Goal: Navigation & Orientation: Find specific page/section

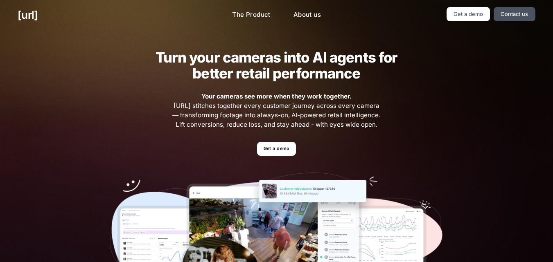
click at [225, 134] on div "Turn your cameras into AI agents for better retail performance Your cameras see…" at bounding box center [276, 178] width 368 height 297
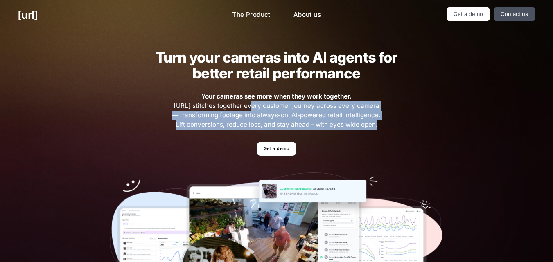
drag, startPoint x: 225, startPoint y: 134, endPoint x: 243, endPoint y: 103, distance: 35.2
click at [243, 103] on div "Turn your cameras into AI agents for better retail performance Your cameras see…" at bounding box center [276, 178] width 368 height 297
click at [243, 103] on span "Your cameras see more when they work together. [URL] stitches together every cu…" at bounding box center [276, 110] width 210 height 37
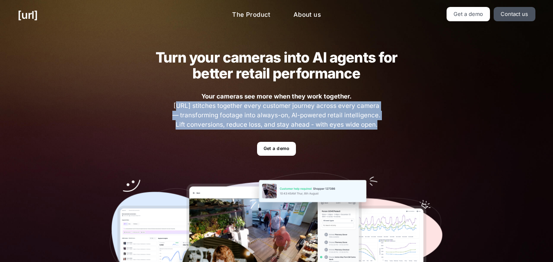
click at [243, 103] on span "Your cameras see more when they work together. [URL] stitches together every cu…" at bounding box center [276, 110] width 210 height 37
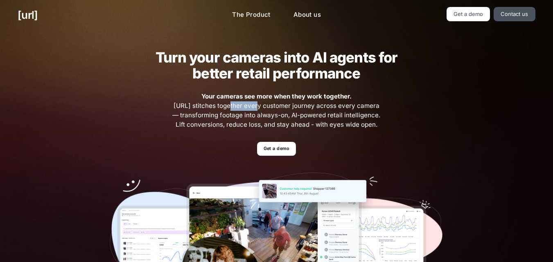
click at [243, 103] on span "Your cameras see more when they work together. [URL] stitches together every cu…" at bounding box center [276, 110] width 210 height 37
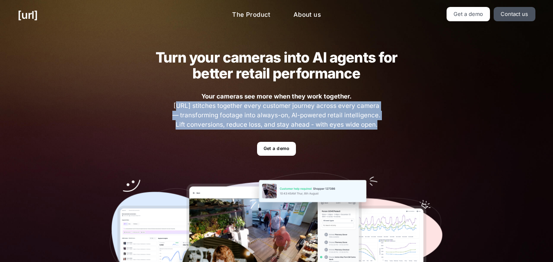
click at [243, 103] on span "Your cameras see more when they work together. [URL] stitches together every cu…" at bounding box center [276, 110] width 210 height 37
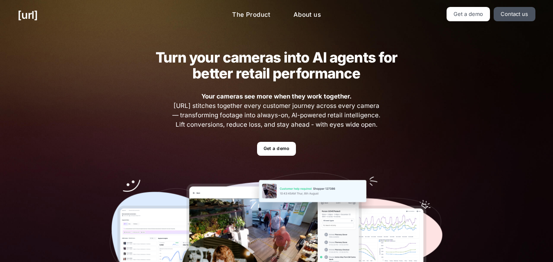
click at [217, 58] on h2 "Turn your cameras into AI agents for better retail performance" at bounding box center [275, 65] width 267 height 32
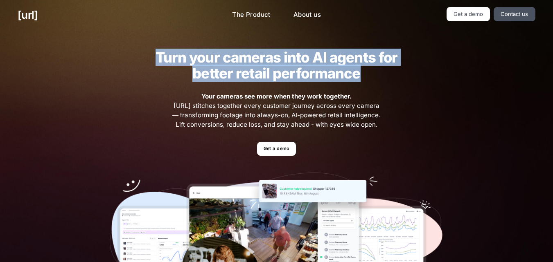
click at [217, 58] on h2 "Turn your cameras into AI agents for better retail performance" at bounding box center [275, 65] width 267 height 32
click at [233, 58] on h2 "Turn your cameras into AI agents for better retail performance" at bounding box center [275, 65] width 267 height 32
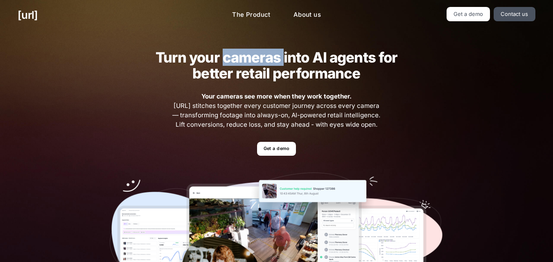
click at [233, 58] on h2 "Turn your cameras into AI agents for better retail performance" at bounding box center [275, 65] width 267 height 32
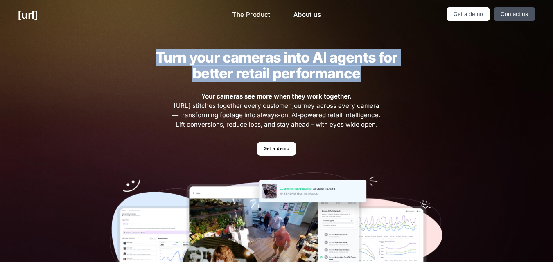
click at [233, 58] on h2 "Turn your cameras into AI agents for better retail performance" at bounding box center [275, 65] width 267 height 32
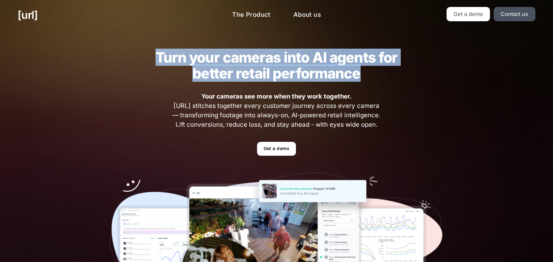
click at [233, 58] on h2 "Turn your cameras into AI agents for better retail performance" at bounding box center [275, 65] width 267 height 32
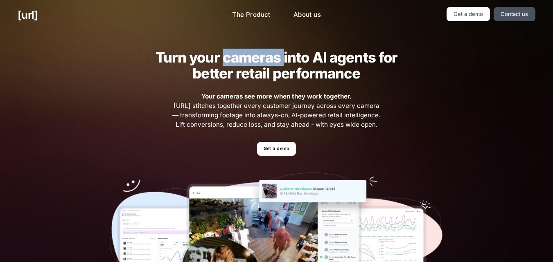
click at [233, 58] on h2 "Turn your cameras into AI agents for better retail performance" at bounding box center [275, 65] width 267 height 32
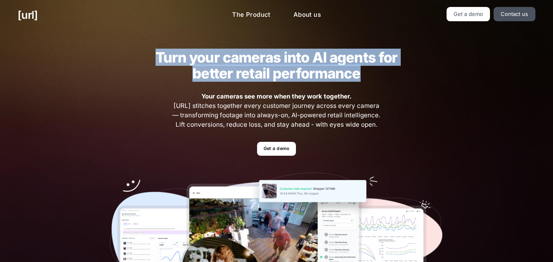
click at [233, 58] on h2 "Turn your cameras into AI agents for better retail performance" at bounding box center [275, 65] width 267 height 32
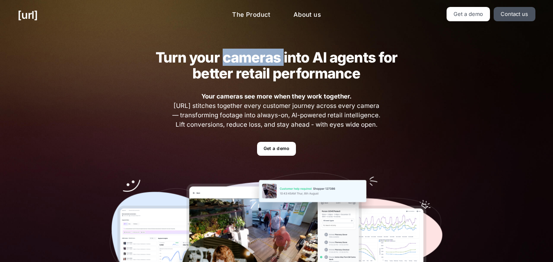
click at [233, 58] on h2 "Turn your cameras into AI agents for better retail performance" at bounding box center [275, 65] width 267 height 32
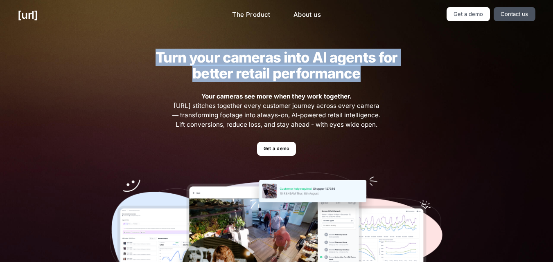
click at [233, 58] on h2 "Turn your cameras into AI agents for better retail performance" at bounding box center [275, 65] width 267 height 32
click at [236, 60] on h2 "Turn your cameras into AI agents for better retail performance" at bounding box center [275, 65] width 267 height 32
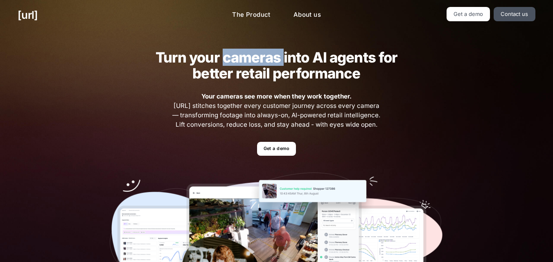
click at [236, 60] on h2 "Turn your cameras into AI agents for better retail performance" at bounding box center [275, 65] width 267 height 32
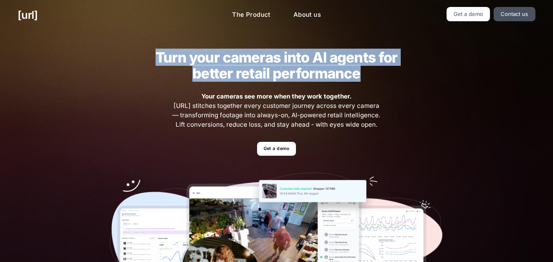
click at [236, 60] on h2 "Turn your cameras into AI agents for better retail performance" at bounding box center [275, 65] width 267 height 32
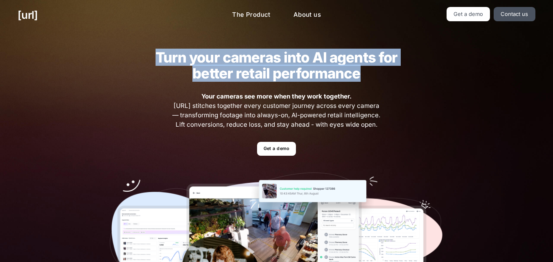
click at [236, 60] on h2 "Turn your cameras into AI agents for better retail performance" at bounding box center [275, 65] width 267 height 32
click at [234, 55] on h2 "Turn your cameras into AI agents for better retail performance" at bounding box center [275, 65] width 267 height 32
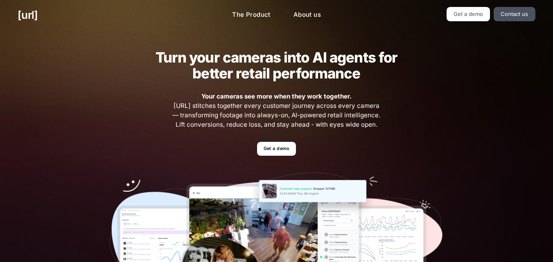
click at [234, 55] on h2 "Turn your cameras into AI agents for better retail performance" at bounding box center [275, 65] width 267 height 32
click at [419, 135] on div "Turn your cameras into AI agents for better retail performance Your cameras see…" at bounding box center [276, 178] width 368 height 297
click at [209, 52] on h2 "Turn your cameras into AI agents for better retail performance" at bounding box center [275, 65] width 267 height 32
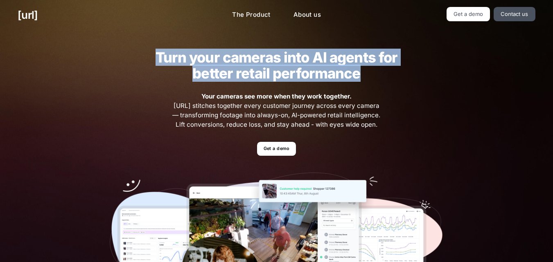
click at [209, 52] on h2 "Turn your cameras into AI agents for better retail performance" at bounding box center [275, 65] width 267 height 32
click at [254, 60] on h2 "Turn your cameras into AI agents for better retail performance" at bounding box center [275, 65] width 267 height 32
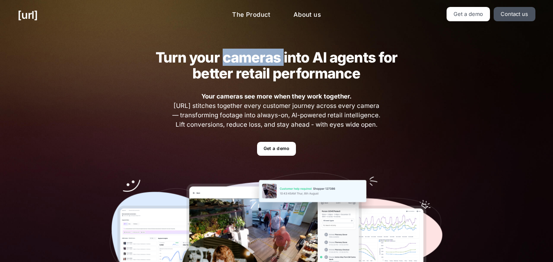
click at [254, 60] on h2 "Turn your cameras into AI agents for better retail performance" at bounding box center [275, 65] width 267 height 32
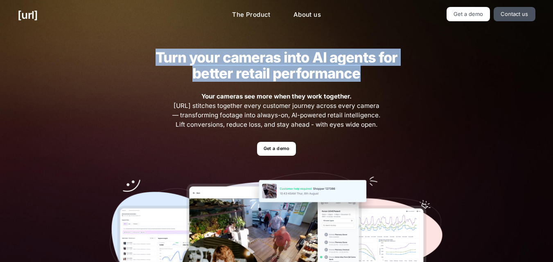
click at [254, 60] on h2 "Turn your cameras into AI agents for better retail performance" at bounding box center [275, 65] width 267 height 32
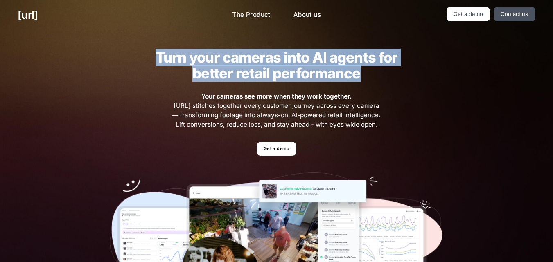
click at [254, 60] on h2 "Turn your cameras into AI agents for better retail performance" at bounding box center [275, 65] width 267 height 32
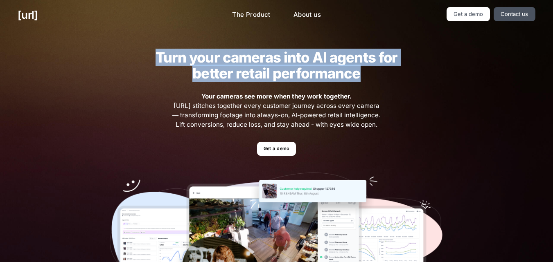
click at [254, 60] on h2 "Turn your cameras into AI agents for better retail performance" at bounding box center [275, 65] width 267 height 32
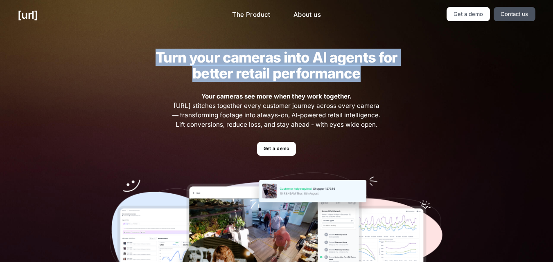
click at [254, 60] on h2 "Turn your cameras into AI agents for better retail performance" at bounding box center [275, 65] width 267 height 32
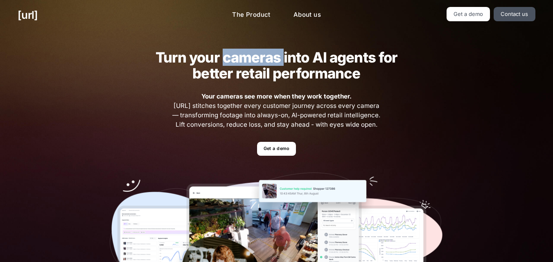
click at [254, 60] on h2 "Turn your cameras into AI agents for better retail performance" at bounding box center [275, 65] width 267 height 32
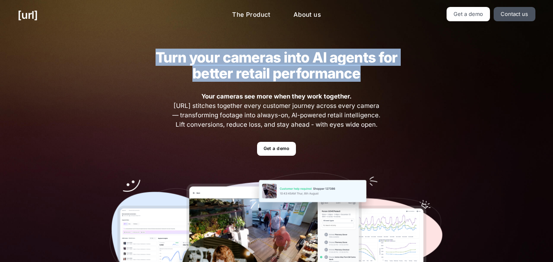
click at [254, 60] on h2 "Turn your cameras into AI agents for better retail performance" at bounding box center [275, 65] width 267 height 32
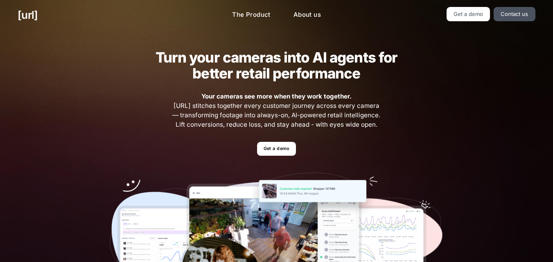
click at [254, 60] on h2 "Turn your cameras into AI agents for better retail performance" at bounding box center [275, 65] width 267 height 32
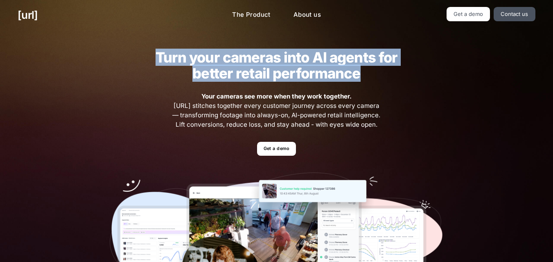
click at [254, 60] on h2 "Turn your cameras into AI agents for better retail performance" at bounding box center [275, 65] width 267 height 32
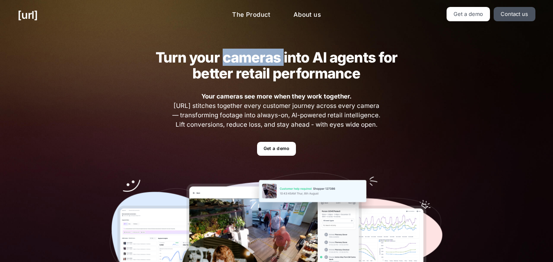
click at [254, 60] on h2 "Turn your cameras into AI agents for better retail performance" at bounding box center [275, 65] width 267 height 32
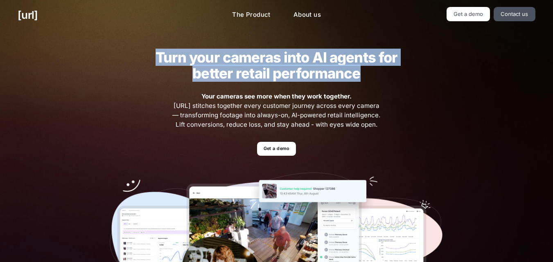
click at [254, 60] on h2 "Turn your cameras into AI agents for better retail performance" at bounding box center [275, 65] width 267 height 32
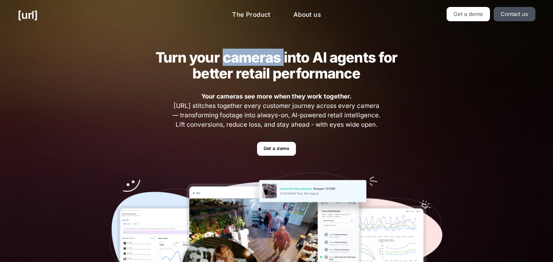
click at [254, 60] on h2 "Turn your cameras into AI agents for better retail performance" at bounding box center [275, 65] width 267 height 32
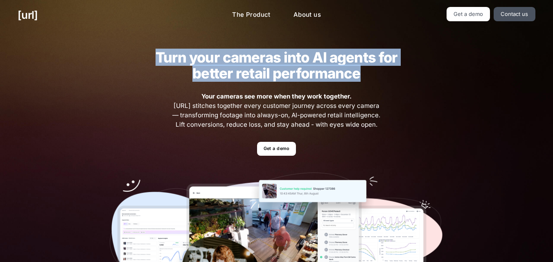
click at [254, 60] on h2 "Turn your cameras into AI agents for better retail performance" at bounding box center [275, 65] width 267 height 32
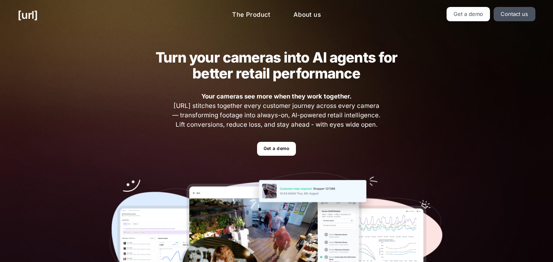
click at [254, 60] on h2 "Turn your cameras into AI agents for better retail performance" at bounding box center [275, 65] width 267 height 32
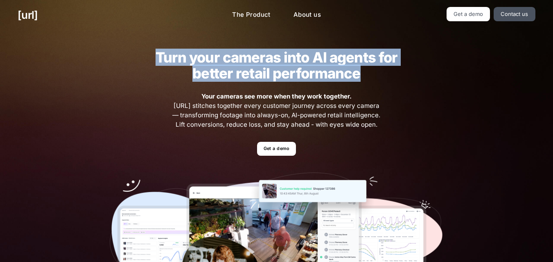
click at [254, 60] on h2 "Turn your cameras into AI agents for better retail performance" at bounding box center [275, 65] width 267 height 32
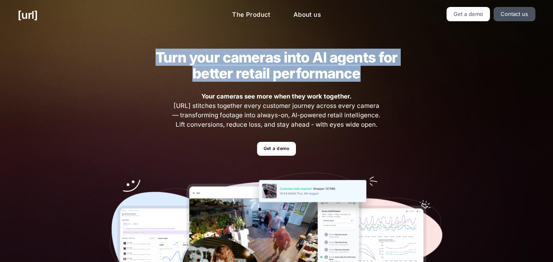
click at [254, 60] on h2 "Turn your cameras into AI agents for better retail performance" at bounding box center [275, 65] width 267 height 32
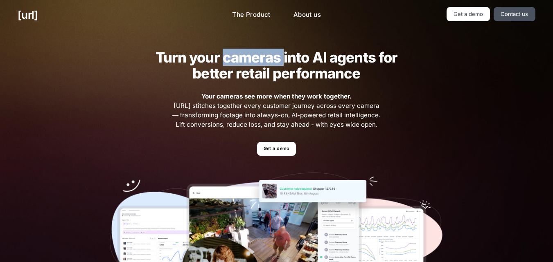
click at [254, 60] on h2 "Turn your cameras into AI agents for better retail performance" at bounding box center [275, 65] width 267 height 32
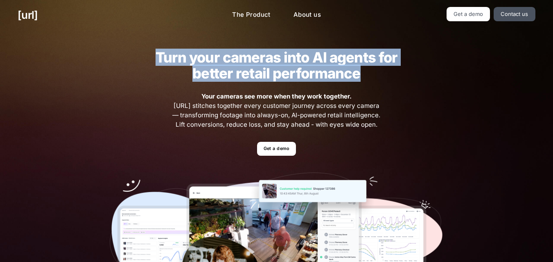
click at [254, 60] on h2 "Turn your cameras into AI agents for better retail performance" at bounding box center [275, 65] width 267 height 32
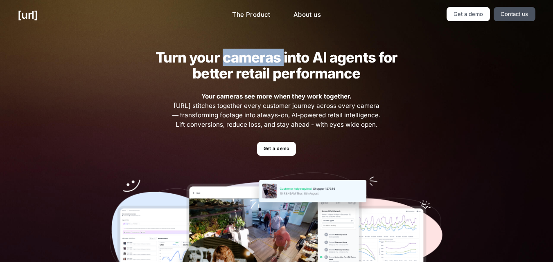
click at [254, 60] on h2 "Turn your cameras into AI agents for better retail performance" at bounding box center [275, 65] width 267 height 32
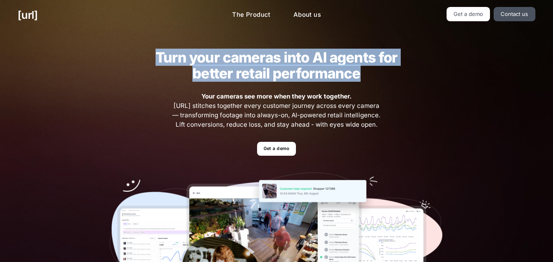
click at [254, 60] on h2 "Turn your cameras into AI agents for better retail performance" at bounding box center [275, 65] width 267 height 32
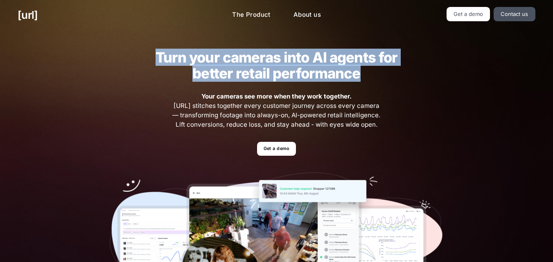
click at [254, 60] on h2 "Turn your cameras into AI agents for better retail performance" at bounding box center [275, 65] width 267 height 32
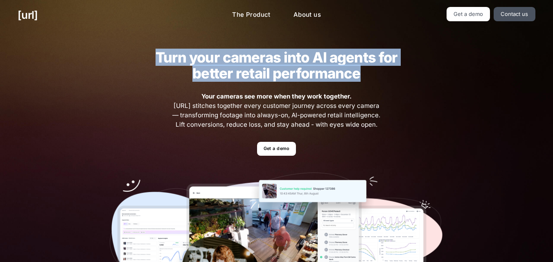
click at [254, 60] on h2 "Turn your cameras into AI agents for better retail performance" at bounding box center [275, 65] width 267 height 32
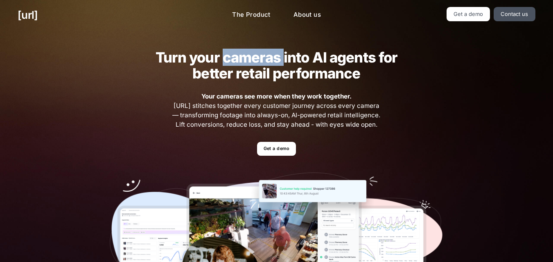
click at [254, 60] on h2 "Turn your cameras into AI agents for better retail performance" at bounding box center [275, 65] width 267 height 32
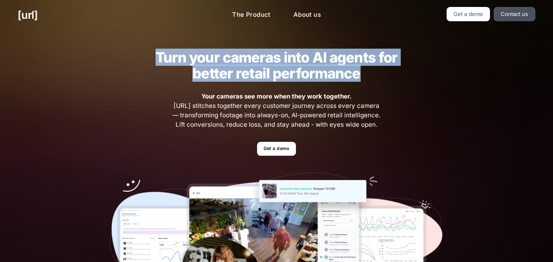
click at [254, 60] on h2 "Turn your cameras into AI agents for better retail performance" at bounding box center [275, 65] width 267 height 32
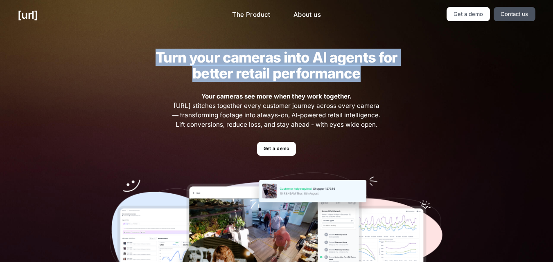
click at [254, 60] on h2 "Turn your cameras into AI agents for better retail performance" at bounding box center [275, 65] width 267 height 32
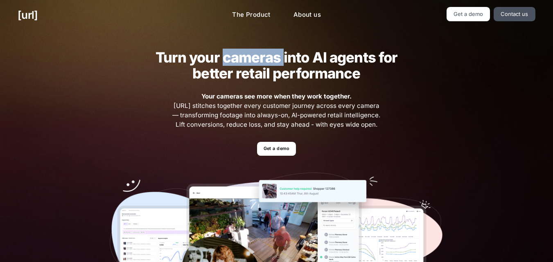
click at [254, 60] on h2 "Turn your cameras into AI agents for better retail performance" at bounding box center [275, 65] width 267 height 32
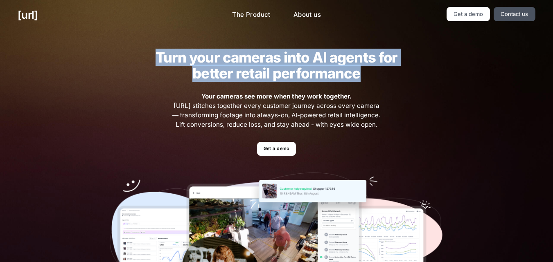
click at [254, 60] on h2 "Turn your cameras into AI agents for better retail performance" at bounding box center [275, 65] width 267 height 32
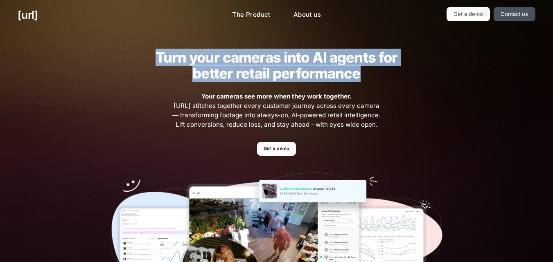
click at [254, 60] on h2 "Turn your cameras into AI agents for better retail performance" at bounding box center [275, 65] width 267 height 32
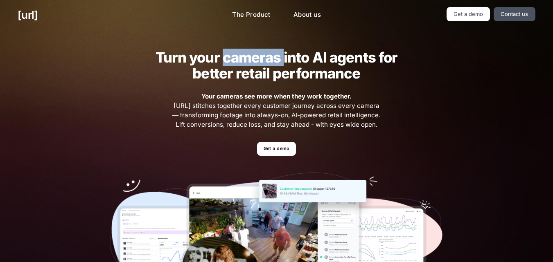
click at [254, 60] on h2 "Turn your cameras into AI agents for better retail performance" at bounding box center [275, 65] width 267 height 32
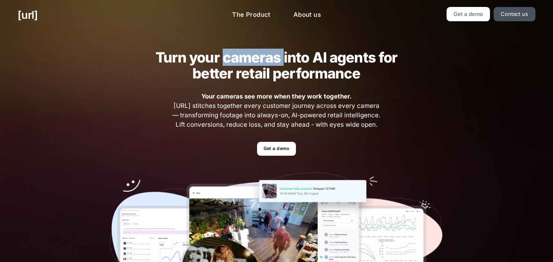
click at [254, 60] on h2 "Turn your cameras into AI agents for better retail performance" at bounding box center [275, 65] width 267 height 32
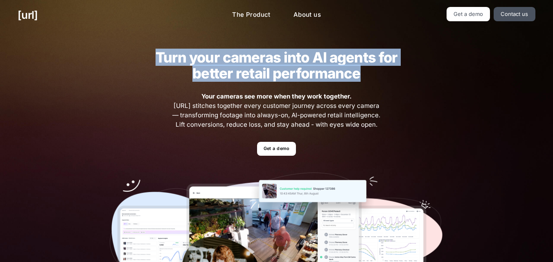
click at [254, 60] on h2 "Turn your cameras into AI agents for better retail performance" at bounding box center [275, 65] width 267 height 32
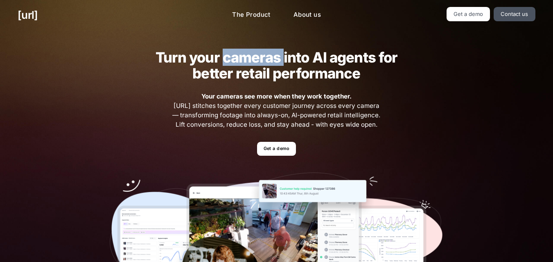
click at [254, 60] on h2 "Turn your cameras into AI agents for better retail performance" at bounding box center [275, 65] width 267 height 32
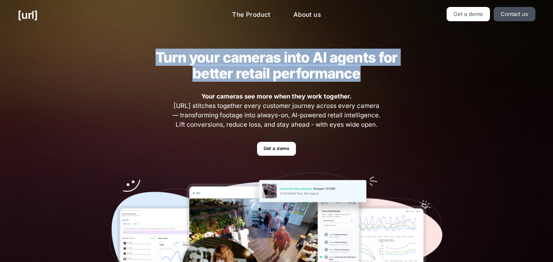
click at [254, 60] on h2 "Turn your cameras into AI agents for better retail performance" at bounding box center [275, 65] width 267 height 32
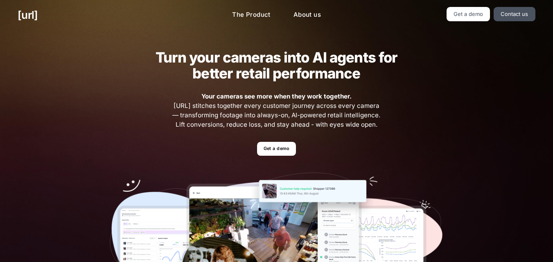
click at [254, 60] on h2 "Turn your cameras into AI agents for better retail performance" at bounding box center [275, 65] width 267 height 32
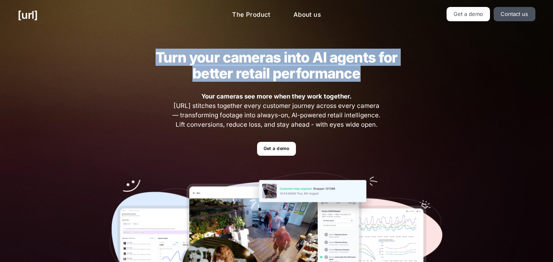
click at [254, 60] on h2 "Turn your cameras into AI agents for better retail performance" at bounding box center [275, 65] width 267 height 32
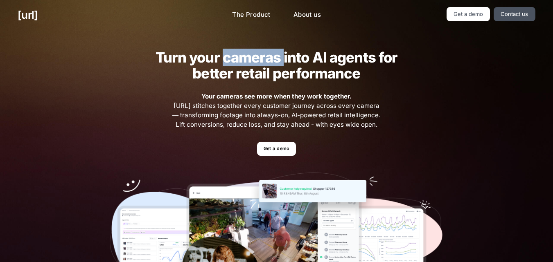
click at [254, 60] on h2 "Turn your cameras into AI agents for better retail performance" at bounding box center [275, 65] width 267 height 32
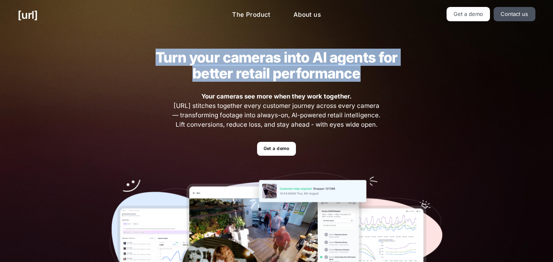
click at [254, 60] on h2 "Turn your cameras into AI agents for better retail performance" at bounding box center [275, 65] width 267 height 32
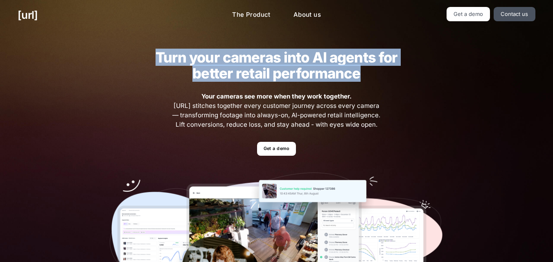
click at [254, 60] on h2 "Turn your cameras into AI agents for better retail performance" at bounding box center [275, 65] width 267 height 32
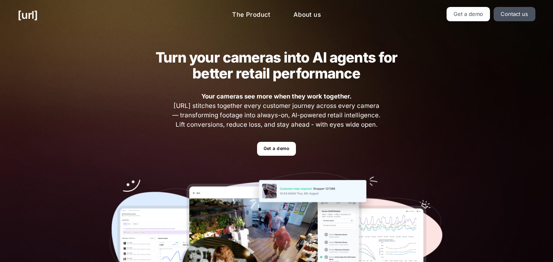
click at [254, 60] on h2 "Turn your cameras into AI agents for better retail performance" at bounding box center [275, 65] width 267 height 32
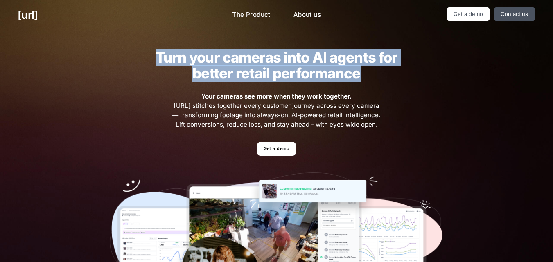
click at [254, 60] on h2 "Turn your cameras into AI agents for better retail performance" at bounding box center [275, 65] width 267 height 32
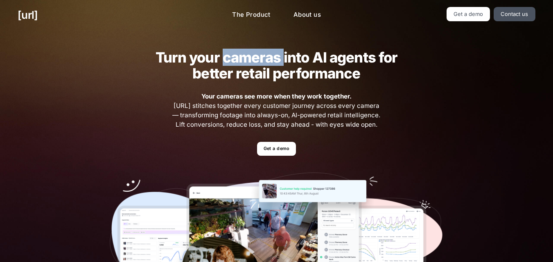
click at [254, 60] on h2 "Turn your cameras into AI agents for better retail performance" at bounding box center [275, 65] width 267 height 32
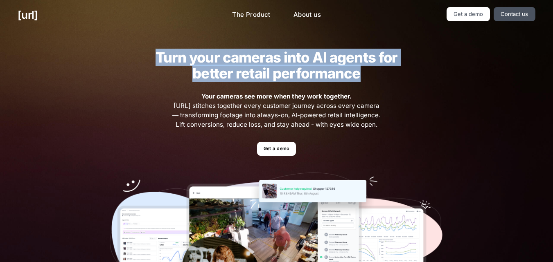
click at [254, 60] on h2 "Turn your cameras into AI agents for better retail performance" at bounding box center [275, 65] width 267 height 32
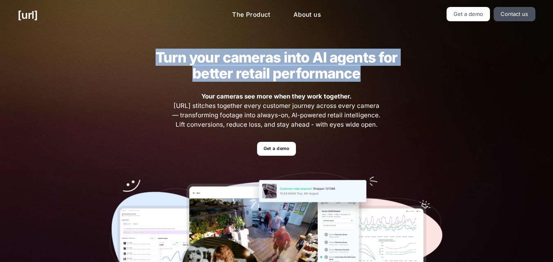
click at [254, 60] on h2 "Turn your cameras into AI agents for better retail performance" at bounding box center [275, 65] width 267 height 32
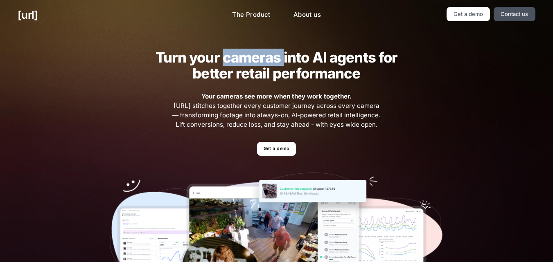
click at [254, 60] on h2 "Turn your cameras into AI agents for better retail performance" at bounding box center [275, 65] width 267 height 32
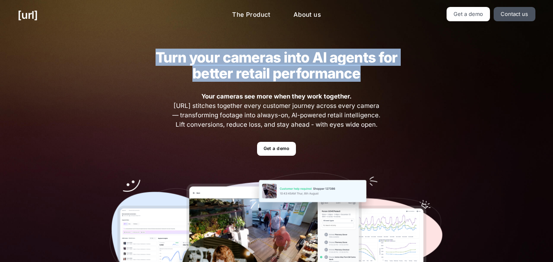
click at [254, 60] on h2 "Turn your cameras into AI agents for better retail performance" at bounding box center [275, 65] width 267 height 32
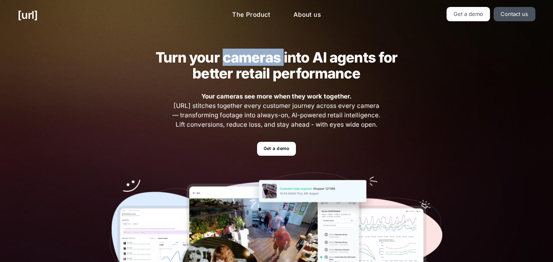
click at [254, 60] on h2 "Turn your cameras into AI agents for better retail performance" at bounding box center [275, 65] width 267 height 32
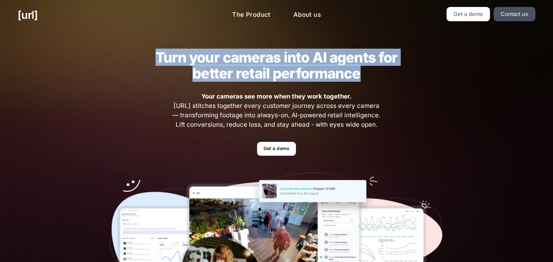
click at [254, 60] on h2 "Turn your cameras into AI agents for better retail performance" at bounding box center [275, 65] width 267 height 32
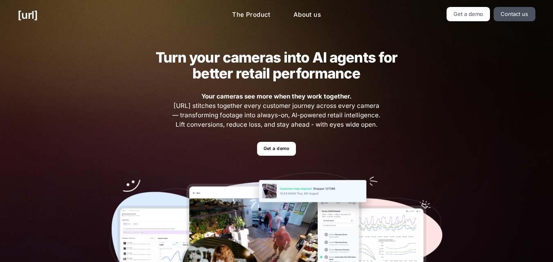
click at [254, 60] on h2 "Turn your cameras into AI agents for better retail performance" at bounding box center [275, 65] width 267 height 32
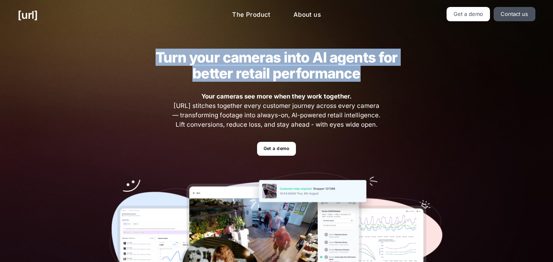
click at [254, 60] on h2 "Turn your cameras into AI agents for better retail performance" at bounding box center [275, 65] width 267 height 32
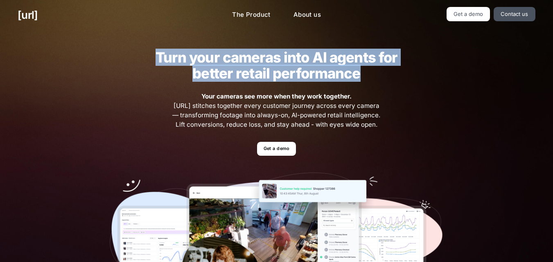
click at [254, 60] on h2 "Turn your cameras into AI agents for better retail performance" at bounding box center [275, 65] width 267 height 32
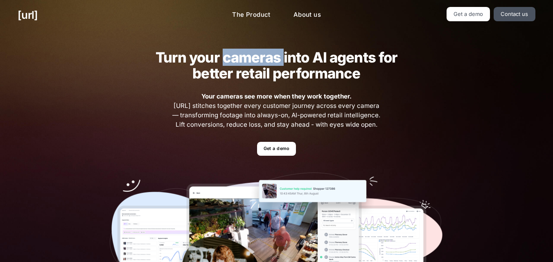
click at [254, 60] on h2 "Turn your cameras into AI agents for better retail performance" at bounding box center [275, 65] width 267 height 32
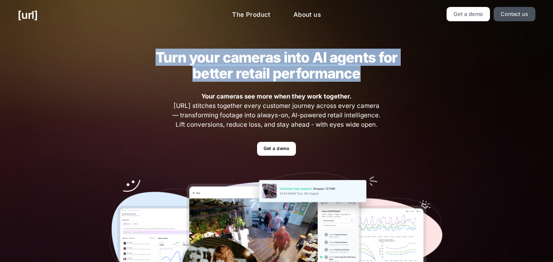
click at [254, 60] on h2 "Turn your cameras into AI agents for better retail performance" at bounding box center [275, 65] width 267 height 32
click at [254, 61] on h2 "Turn your cameras into AI agents for better retail performance" at bounding box center [275, 65] width 267 height 32
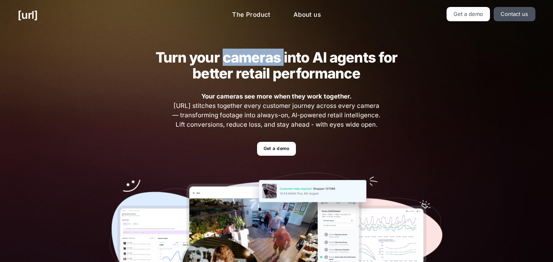
click at [254, 61] on h2 "Turn your cameras into AI agents for better retail performance" at bounding box center [275, 65] width 267 height 32
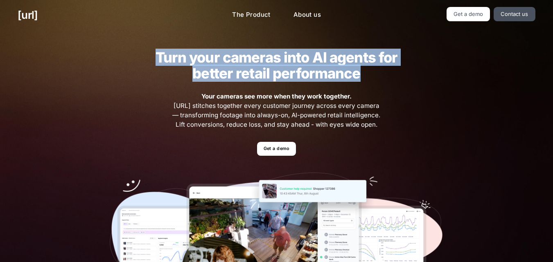
click at [254, 61] on h2 "Turn your cameras into AI agents for better retail performance" at bounding box center [275, 65] width 267 height 32
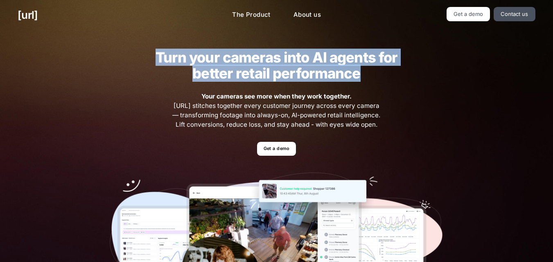
click at [254, 61] on h2 "Turn your cameras into AI agents for better retail performance" at bounding box center [275, 65] width 267 height 32
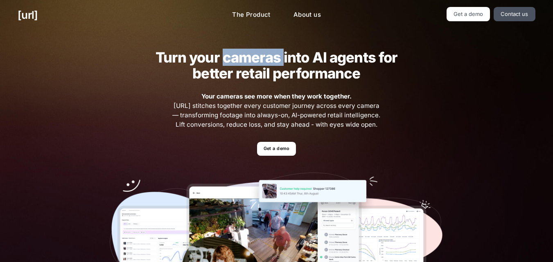
click at [254, 61] on h2 "Turn your cameras into AI agents for better retail performance" at bounding box center [275, 65] width 267 height 32
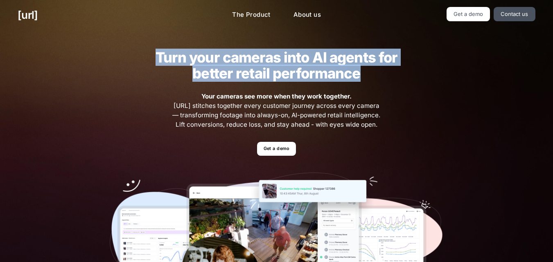
click at [254, 61] on h2 "Turn your cameras into AI agents for better retail performance" at bounding box center [275, 65] width 267 height 32
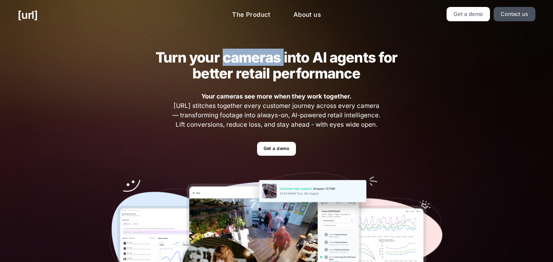
click at [254, 61] on h2 "Turn your cameras into AI agents for better retail performance" at bounding box center [275, 65] width 267 height 32
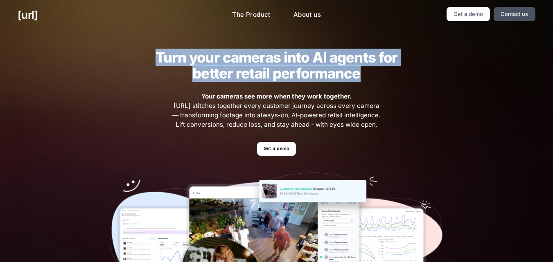
click at [254, 61] on h2 "Turn your cameras into AI agents for better retail performance" at bounding box center [275, 65] width 267 height 32
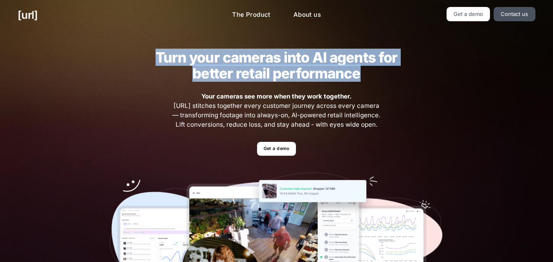
click at [254, 61] on h2 "Turn your cameras into AI agents for better retail performance" at bounding box center [275, 65] width 267 height 32
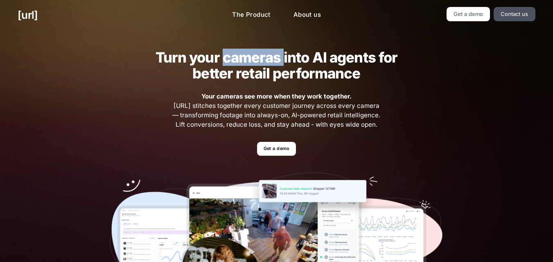
click at [254, 61] on h2 "Turn your cameras into AI agents for better retail performance" at bounding box center [275, 65] width 267 height 32
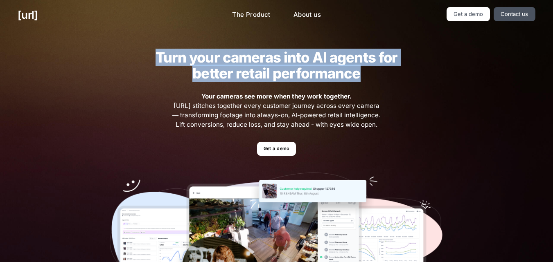
click at [254, 61] on h2 "Turn your cameras into AI agents for better retail performance" at bounding box center [275, 65] width 267 height 32
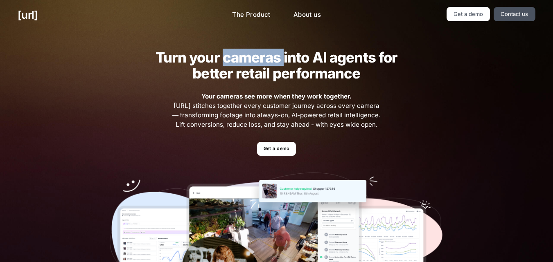
click at [254, 61] on h2 "Turn your cameras into AI agents for better retail performance" at bounding box center [275, 65] width 267 height 32
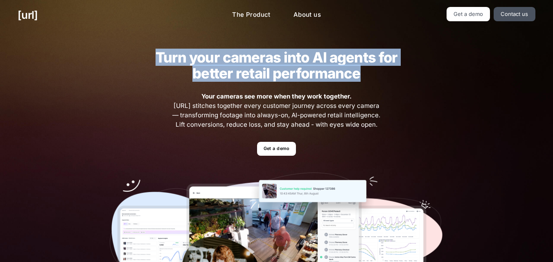
click at [254, 61] on h2 "Turn your cameras into AI agents for better retail performance" at bounding box center [275, 65] width 267 height 32
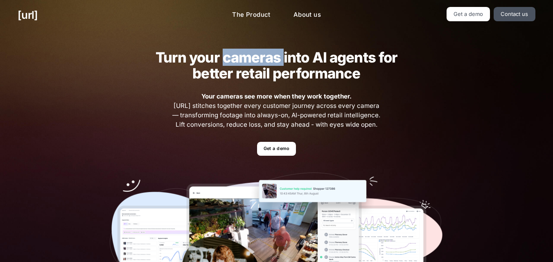
click at [254, 61] on h2 "Turn your cameras into AI agents for better retail performance" at bounding box center [275, 65] width 267 height 32
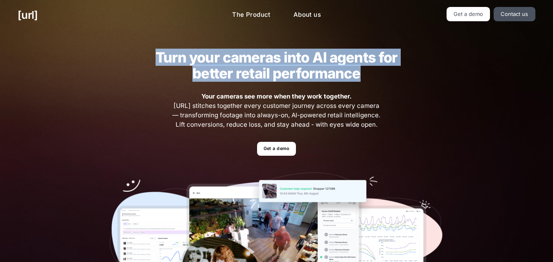
click at [254, 61] on h2 "Turn your cameras into AI agents for better retail performance" at bounding box center [275, 65] width 267 height 32
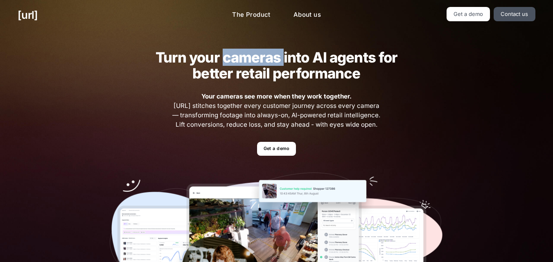
click at [254, 61] on h2 "Turn your cameras into AI agents for better retail performance" at bounding box center [275, 65] width 267 height 32
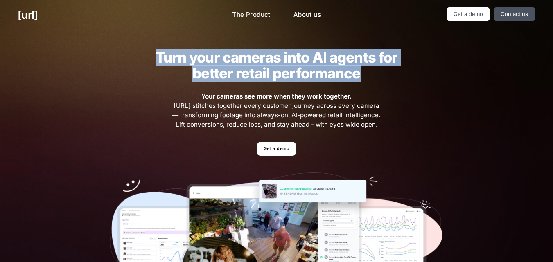
click at [254, 61] on h2 "Turn your cameras into AI agents for better retail performance" at bounding box center [275, 65] width 267 height 32
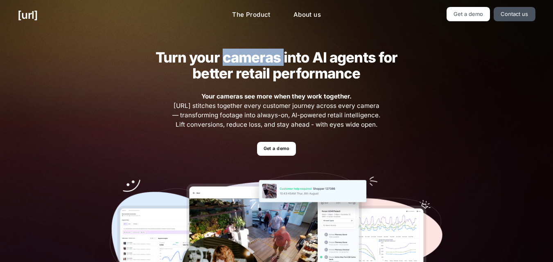
click at [254, 61] on h2 "Turn your cameras into AI agents for better retail performance" at bounding box center [275, 65] width 267 height 32
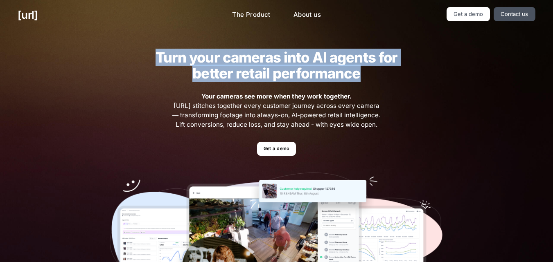
click at [254, 61] on h2 "Turn your cameras into AI agents for better retail performance" at bounding box center [275, 65] width 267 height 32
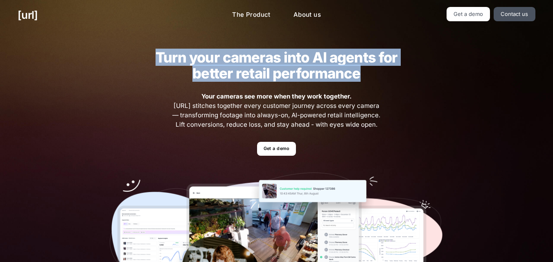
click at [254, 61] on h2 "Turn your cameras into AI agents for better retail performance" at bounding box center [275, 65] width 267 height 32
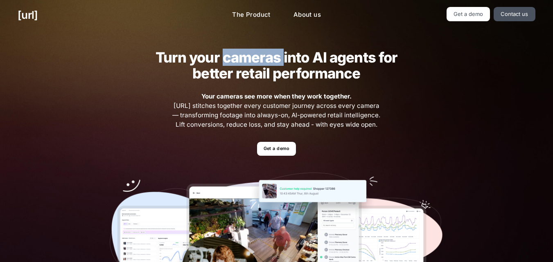
click at [254, 61] on h2 "Turn your cameras into AI agents for better retail performance" at bounding box center [275, 65] width 267 height 32
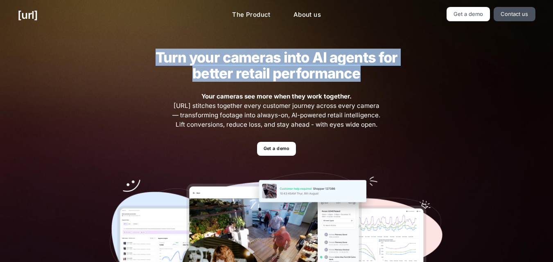
click at [254, 61] on h2 "Turn your cameras into AI agents for better retail performance" at bounding box center [275, 65] width 267 height 32
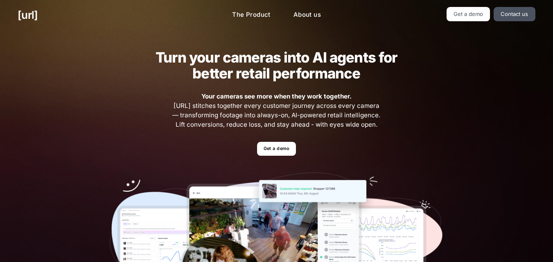
click at [254, 61] on h2 "Turn your cameras into AI agents for better retail performance" at bounding box center [275, 65] width 267 height 32
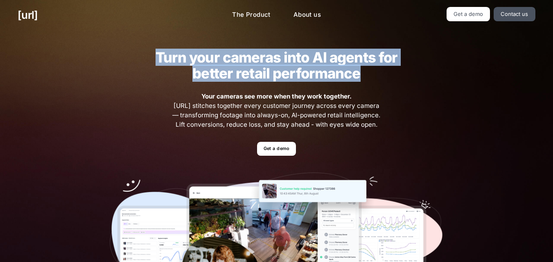
click at [254, 61] on h2 "Turn your cameras into AI agents for better retail performance" at bounding box center [275, 65] width 267 height 32
